Goal: Task Accomplishment & Management: Use online tool/utility

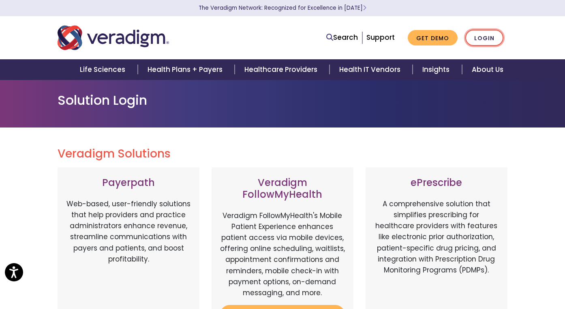
click at [483, 38] on link "Login" at bounding box center [485, 38] width 38 height 17
click at [484, 40] on link "Login" at bounding box center [485, 38] width 38 height 17
click at [488, 38] on link "Login" at bounding box center [485, 38] width 38 height 17
